Goal: Information Seeking & Learning: Learn about a topic

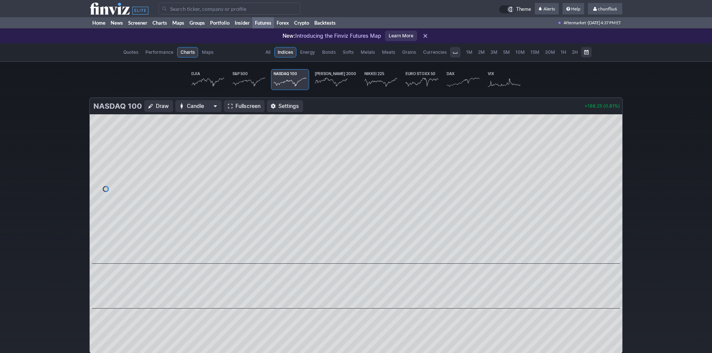
scroll to position [0, 46]
click at [104, 21] on link "Home" at bounding box center [99, 22] width 18 height 11
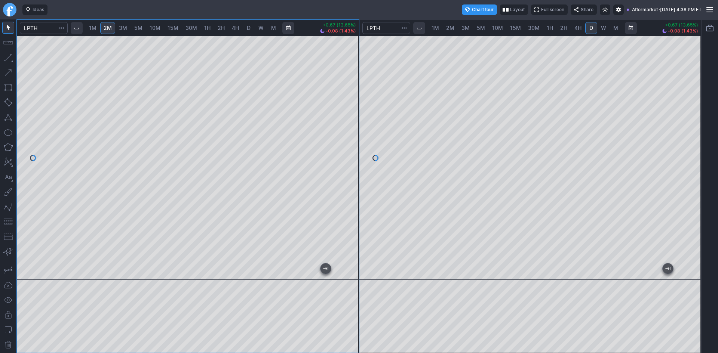
click at [344, 76] on div at bounding box center [188, 158] width 342 height 244
click at [352, 76] on div at bounding box center [188, 158] width 342 height 244
drag, startPoint x: 350, startPoint y: 82, endPoint x: 346, endPoint y: 95, distance: 14.3
click at [348, 96] on div at bounding box center [351, 155] width 16 height 225
drag, startPoint x: 355, startPoint y: 69, endPoint x: 357, endPoint y: 97, distance: 28.1
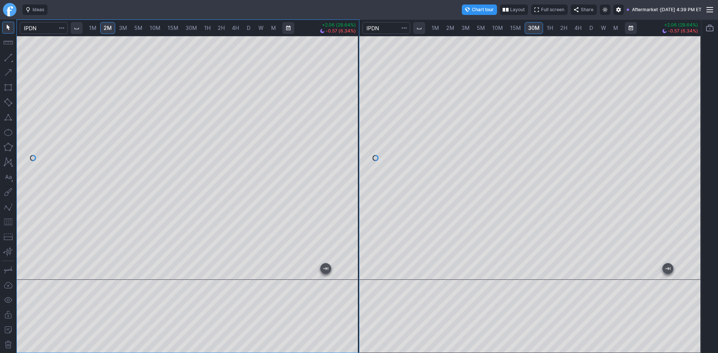
click at [357, 97] on div at bounding box center [351, 155] width 16 height 225
click at [126, 30] on span "3M" at bounding box center [123, 28] width 8 height 6
click at [142, 28] on span "5M" at bounding box center [138, 28] width 8 height 6
drag, startPoint x: 348, startPoint y: 77, endPoint x: 345, endPoint y: 109, distance: 31.5
click at [347, 108] on div at bounding box center [351, 155] width 16 height 225
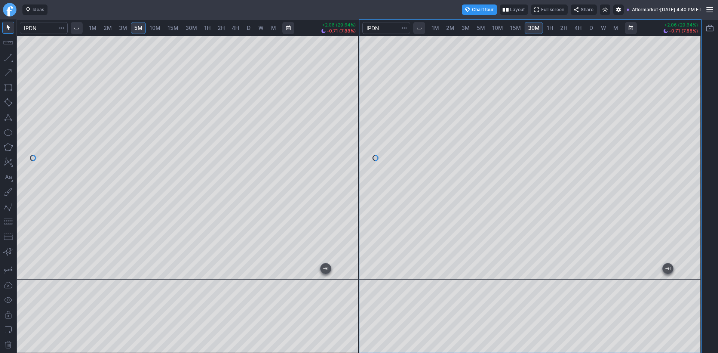
drag, startPoint x: 695, startPoint y: 170, endPoint x: 692, endPoint y: 178, distance: 8.2
click at [692, 178] on div at bounding box center [693, 155] width 16 height 225
click at [562, 268] on div at bounding box center [530, 158] width 342 height 244
click at [9, 221] on button "button" at bounding box center [8, 222] width 12 height 12
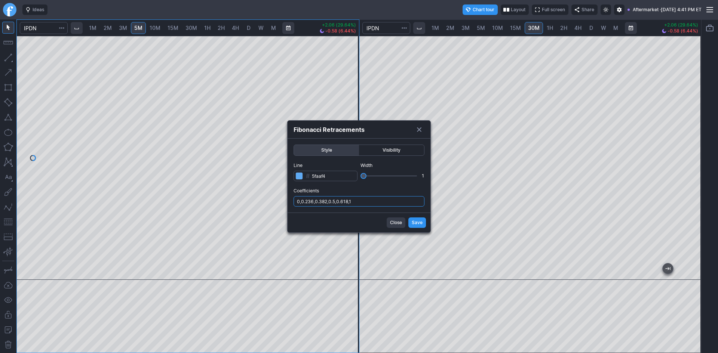
click at [366, 202] on input "0,0.236,0.382,0.5,0.618,1" at bounding box center [358, 201] width 131 height 10
type input "0,0.236,0.382,0.5,0.618,1,.786"
click at [419, 221] on span "Save" at bounding box center [417, 222] width 11 height 7
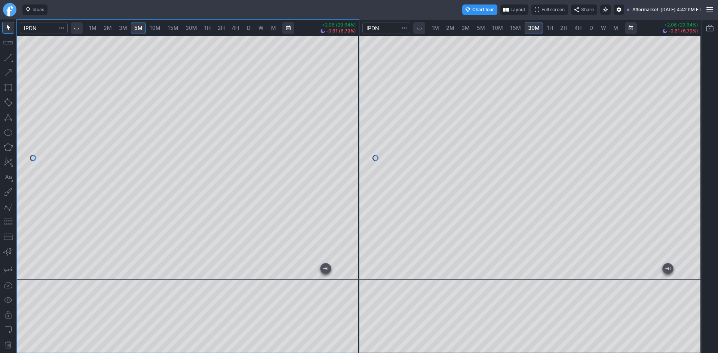
drag, startPoint x: 354, startPoint y: 89, endPoint x: 355, endPoint y: 71, distance: 18.0
click at [355, 71] on div at bounding box center [351, 155] width 16 height 225
click at [593, 30] on span "D" at bounding box center [590, 27] width 5 height 7
click at [684, 123] on div at bounding box center [530, 158] width 342 height 244
click at [534, 27] on span "30M" at bounding box center [534, 28] width 12 height 6
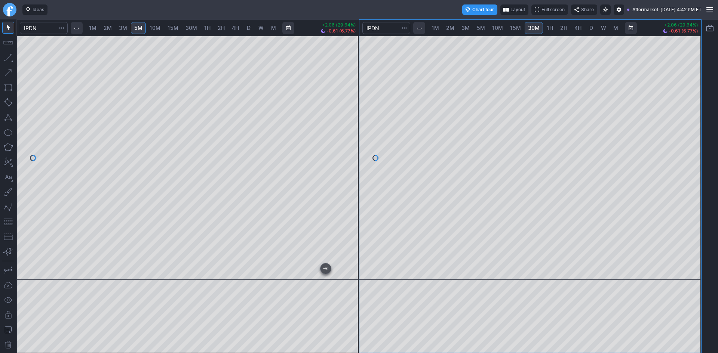
click at [500, 27] on span "10M" at bounding box center [497, 28] width 11 height 6
drag, startPoint x: 689, startPoint y: 100, endPoint x: 688, endPoint y: 119, distance: 18.7
click at [688, 119] on div at bounding box center [693, 155] width 16 height 225
click at [480, 27] on span "5M" at bounding box center [481, 28] width 8 height 6
click at [495, 26] on span "10M" at bounding box center [497, 28] width 11 height 6
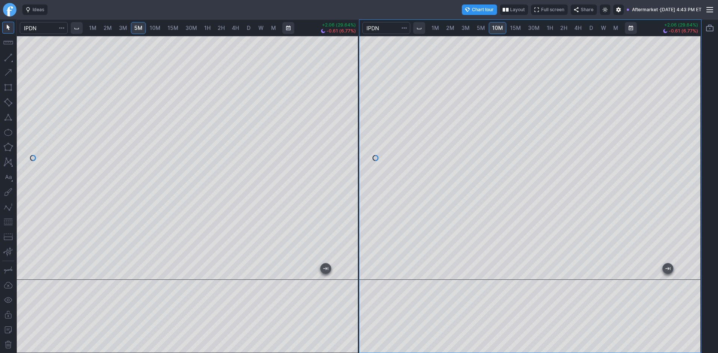
drag, startPoint x: 693, startPoint y: 80, endPoint x: 694, endPoint y: 101, distance: 21.4
click at [694, 101] on div at bounding box center [693, 155] width 16 height 225
drag, startPoint x: 8, startPoint y: 224, endPoint x: 13, endPoint y: 222, distance: 5.4
click at [8, 224] on button "button" at bounding box center [8, 222] width 12 height 12
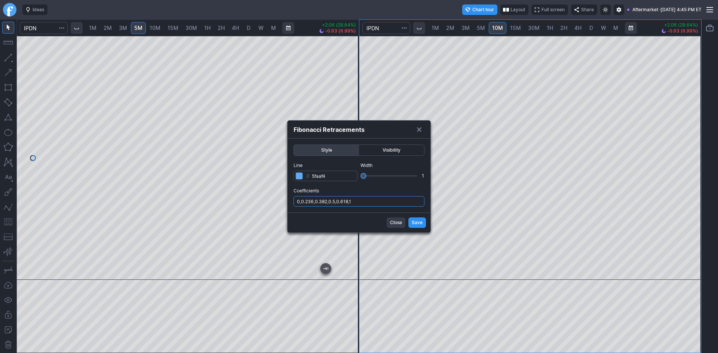
click at [393, 203] on input "0,0.236,0.382,0.5,0.618,1" at bounding box center [358, 201] width 131 height 10
type input "0,0.236,0.382,0.5,0.618,1,.786"
click at [414, 219] on span "Save" at bounding box center [417, 222] width 11 height 7
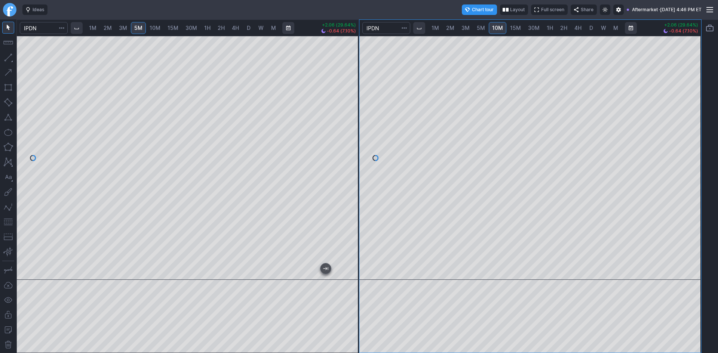
click at [589, 24] on link "D" at bounding box center [591, 28] width 12 height 12
click at [548, 28] on span "1H" at bounding box center [550, 28] width 6 height 6
click at [579, 24] on span "4H" at bounding box center [577, 27] width 7 height 7
click at [590, 26] on span "D" at bounding box center [591, 28] width 4 height 6
click at [548, 27] on span "1H" at bounding box center [550, 28] width 6 height 6
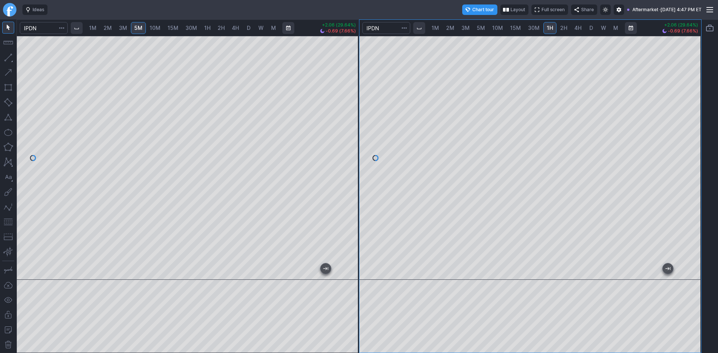
click at [587, 27] on link "D" at bounding box center [591, 28] width 12 height 12
drag, startPoint x: 698, startPoint y: 113, endPoint x: 698, endPoint y: 123, distance: 9.3
click at [698, 123] on div at bounding box center [693, 155] width 16 height 225
drag, startPoint x: 9, startPoint y: 224, endPoint x: 14, endPoint y: 223, distance: 5.4
click at [9, 224] on button "button" at bounding box center [8, 222] width 12 height 12
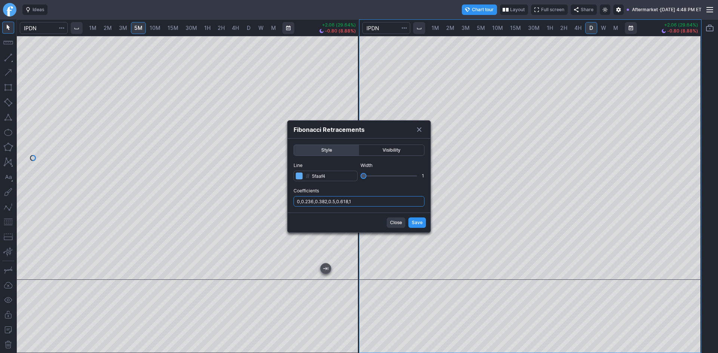
click at [391, 202] on input "0,0.236,0.382,0.5,0.618,1" at bounding box center [358, 201] width 131 height 10
type input "0,0.236,0.382,0.5,0.618,1,.786"
click at [413, 221] on span "Save" at bounding box center [417, 222] width 11 height 7
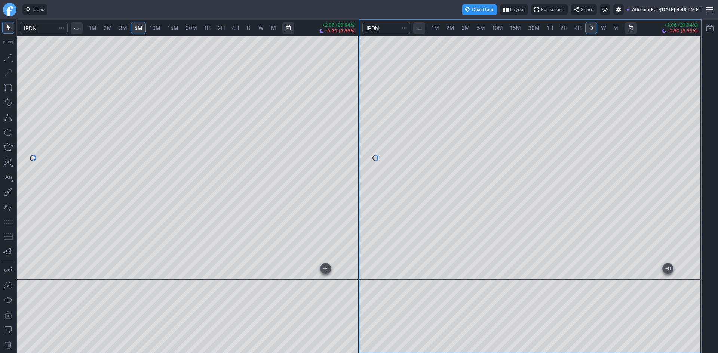
drag, startPoint x: 694, startPoint y: 83, endPoint x: 689, endPoint y: 122, distance: 39.2
click at [689, 122] on div at bounding box center [693, 155] width 16 height 225
drag, startPoint x: 351, startPoint y: 82, endPoint x: 348, endPoint y: 93, distance: 11.6
click at [352, 92] on div at bounding box center [351, 155] width 16 height 225
click at [482, 29] on span "5M" at bounding box center [481, 28] width 8 height 6
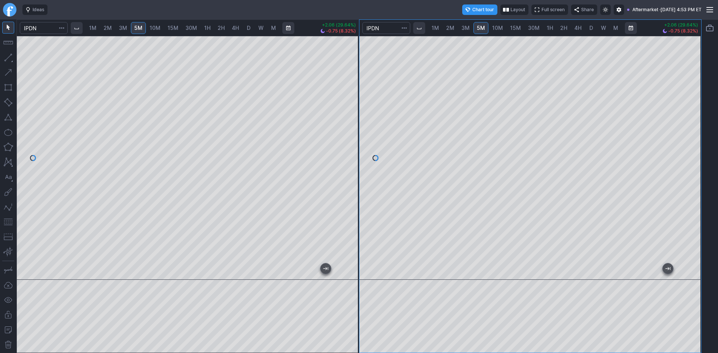
click at [696, 168] on div at bounding box center [530, 158] width 342 height 244
click at [696, 169] on div at bounding box center [530, 158] width 342 height 244
click at [92, 224] on div "1M 2M 3M 5M 10M 15M 30M 1H 2H 4H D W M +2.06 (29.64%) -0.75 (8.32%) 1M 2M 3M 5M…" at bounding box center [358, 186] width 685 height 334
drag, startPoint x: 690, startPoint y: 174, endPoint x: 691, endPoint y: 184, distance: 10.1
click at [691, 184] on div at bounding box center [693, 155] width 16 height 225
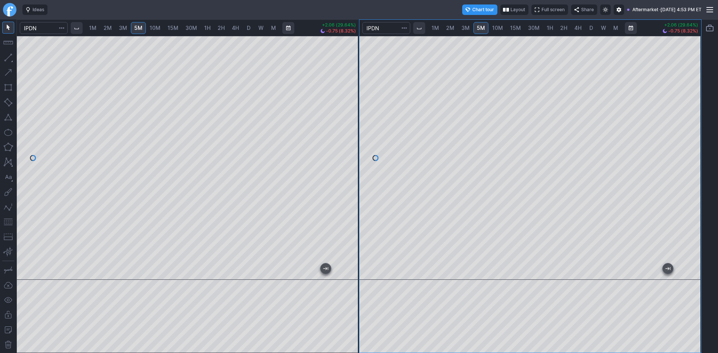
click at [499, 28] on span "10M" at bounding box center [497, 28] width 11 height 6
drag, startPoint x: 586, startPoint y: 271, endPoint x: 717, endPoint y: 276, distance: 131.7
click at [717, 276] on div "1M 2M 3M 5M 10M 15M 30M 1H 2H 4H D W M +2.06 (29.64%) -0.75 (8.32%) 1M 2M 3M 5M…" at bounding box center [359, 186] width 718 height 334
drag, startPoint x: 8, startPoint y: 221, endPoint x: 15, endPoint y: 219, distance: 7.2
click at [9, 220] on button "button" at bounding box center [8, 222] width 12 height 12
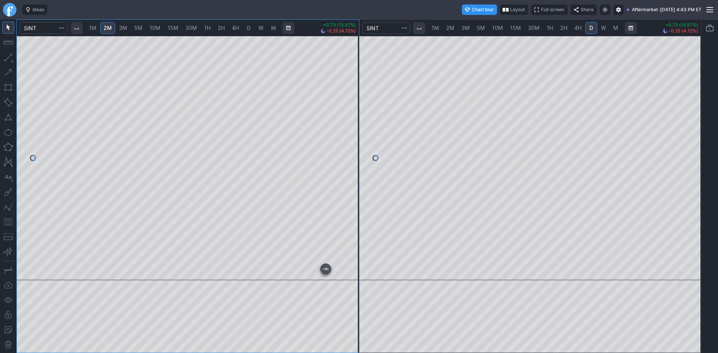
click at [374, 93] on div "1M 2M 3M 5M 10M 15M 30M 1H 2H 4H D W M +0.73 (15.97%) -0.25 (4.72%) 1M 2M 3M 5M…" at bounding box center [358, 186] width 685 height 334
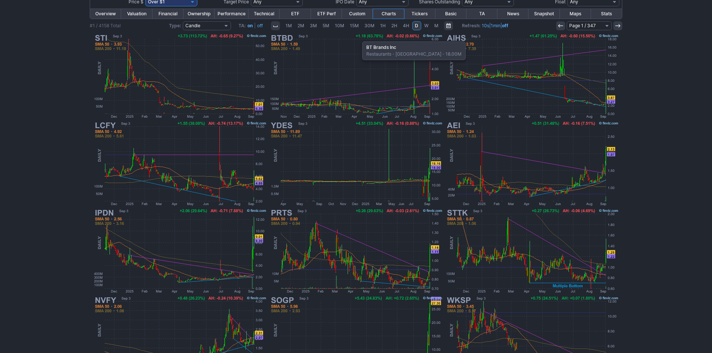
scroll to position [112, 0]
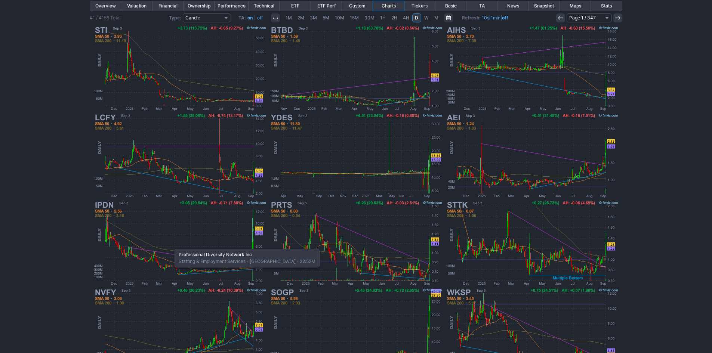
click at [171, 245] on img at bounding box center [180, 243] width 175 height 87
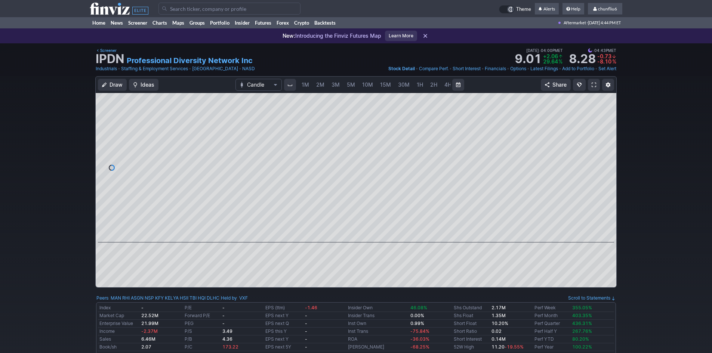
scroll to position [0, 40]
click at [592, 83] on span at bounding box center [594, 85] width 4 height 6
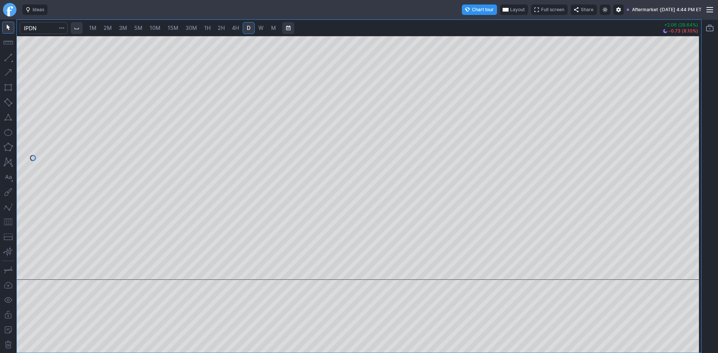
click at [142, 28] on span "5M" at bounding box center [138, 28] width 8 height 6
drag, startPoint x: 690, startPoint y: 107, endPoint x: 686, endPoint y: 120, distance: 13.4
click at [691, 116] on div at bounding box center [693, 155] width 16 height 225
click at [7, 223] on button "button" at bounding box center [8, 222] width 12 height 12
drag, startPoint x: 693, startPoint y: 70, endPoint x: 694, endPoint y: 83, distance: 13.5
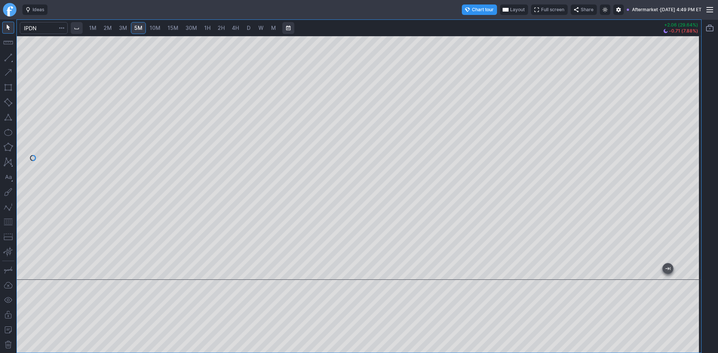
click at [694, 83] on div at bounding box center [693, 155] width 16 height 225
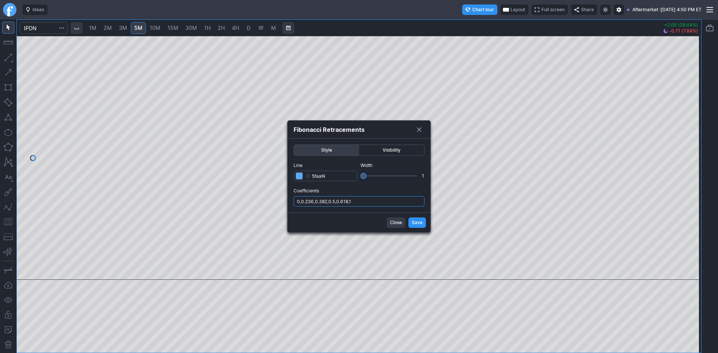
drag, startPoint x: 363, startPoint y: 199, endPoint x: 365, endPoint y: 207, distance: 7.7
click at [364, 200] on input "0,0.236,0.382,0.5,0.618,1" at bounding box center [358, 201] width 131 height 10
type input "0,0.236,0.382,0.5,0.618,1,.786"
click at [412, 224] on span "Save" at bounding box center [417, 222] width 11 height 7
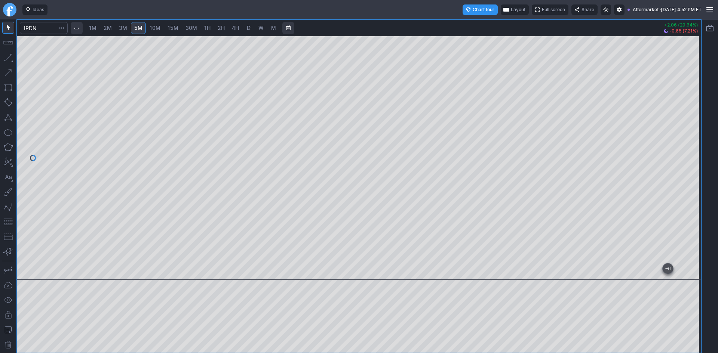
drag, startPoint x: 691, startPoint y: 135, endPoint x: 689, endPoint y: 145, distance: 10.3
click at [689, 145] on div at bounding box center [693, 155] width 16 height 225
click at [673, 30] on div "1M 2M 3M 5M 10M 15M 30M 1H 2H 4H D W M +2.06 (29.64%) -0.65 (7.21%)" at bounding box center [359, 186] width 684 height 333
click at [674, 99] on div at bounding box center [359, 158] width 684 height 244
drag, startPoint x: 691, startPoint y: 142, endPoint x: 686, endPoint y: 98, distance: 44.0
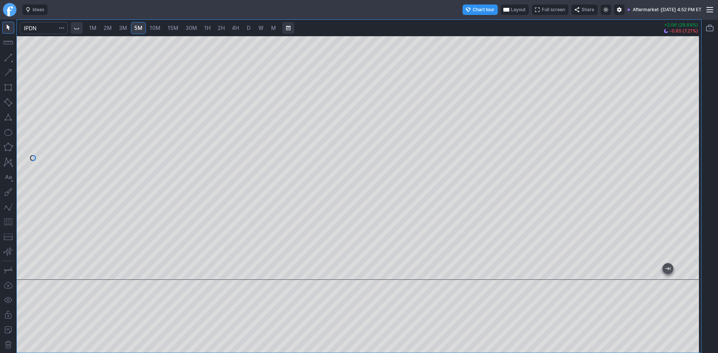
click at [692, 90] on div at bounding box center [693, 155] width 16 height 225
click at [669, 92] on div at bounding box center [359, 158] width 684 height 244
click at [683, 117] on div at bounding box center [359, 158] width 684 height 244
drag, startPoint x: 687, startPoint y: 223, endPoint x: 697, endPoint y: 185, distance: 39.0
click at [697, 185] on div at bounding box center [693, 155] width 16 height 225
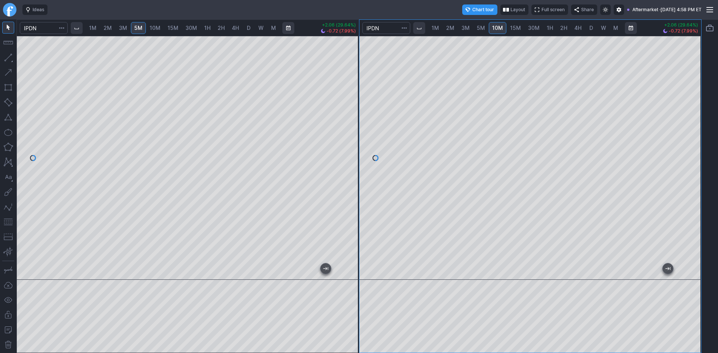
click at [588, 26] on span "D" at bounding box center [590, 27] width 5 height 7
drag, startPoint x: 693, startPoint y: 92, endPoint x: 691, endPoint y: 106, distance: 14.4
click at [692, 104] on div at bounding box center [693, 155] width 16 height 225
click at [8, 225] on button "button" at bounding box center [8, 222] width 12 height 12
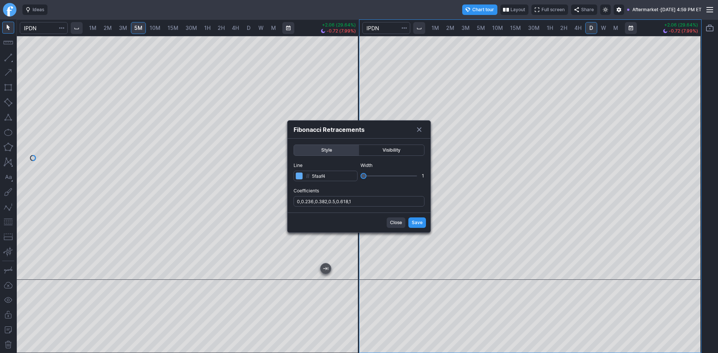
click at [401, 196] on label "Coefficients 0,0.236,0.382,0.5,0.618,1" at bounding box center [358, 196] width 131 height 19
click at [401, 196] on input "0,0.236,0.382,0.5,0.618,1" at bounding box center [358, 201] width 131 height 10
click at [384, 203] on input "0,0.236,0.382,0.5,0.618,1" at bounding box center [358, 201] width 131 height 10
type input "0,0.236,0.382,0.5,0.618,1,.786"
click at [416, 223] on span "Save" at bounding box center [417, 222] width 11 height 7
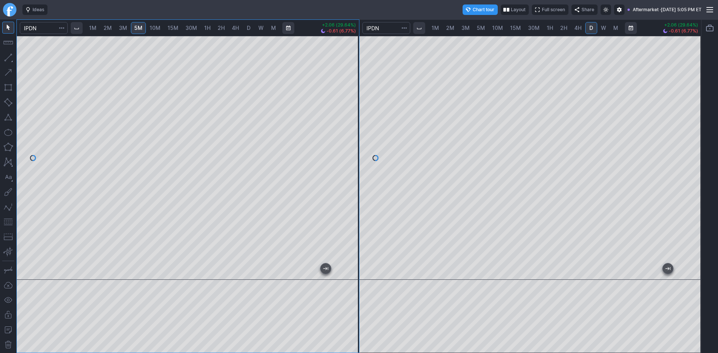
drag, startPoint x: 353, startPoint y: 182, endPoint x: 353, endPoint y: 195, distance: 12.7
click at [353, 195] on div at bounding box center [351, 155] width 16 height 225
